Goal: Navigation & Orientation: Find specific page/section

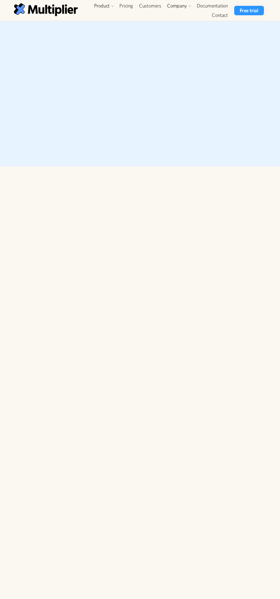
click at [248, 10] on link "Free trial" at bounding box center [249, 10] width 30 height 9
click at [138, 9] on link "Customers" at bounding box center [150, 5] width 28 height 9
